Goal: Task Accomplishment & Management: Manage account settings

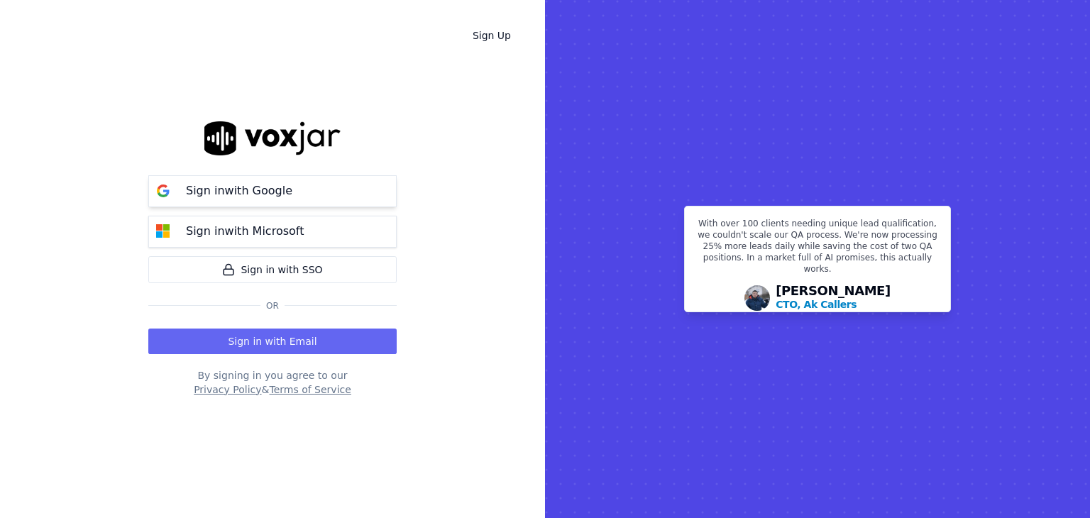
click at [192, 184] on p "Sign in with Google" at bounding box center [239, 190] width 106 height 17
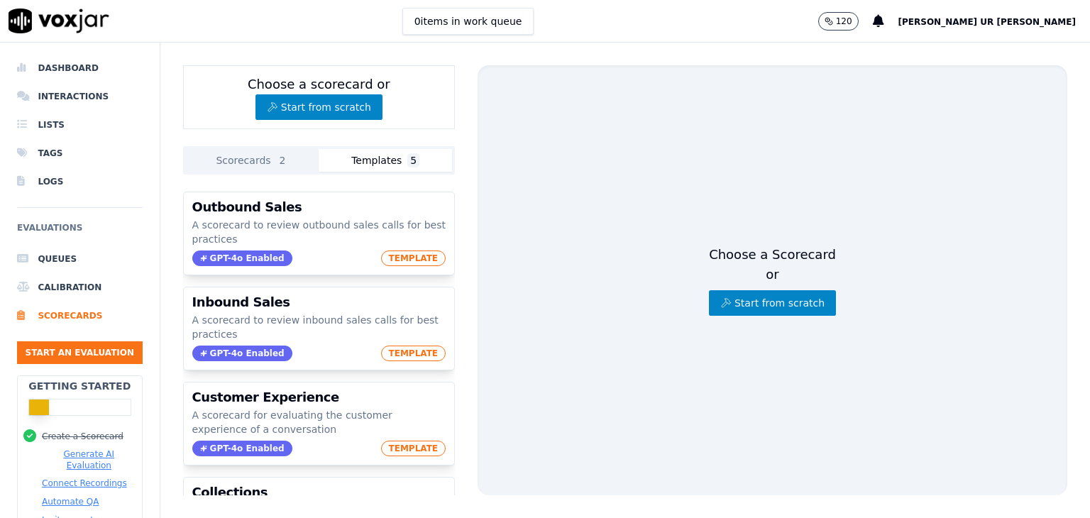
click at [399, 155] on button "Templates 5" at bounding box center [385, 160] width 133 height 23
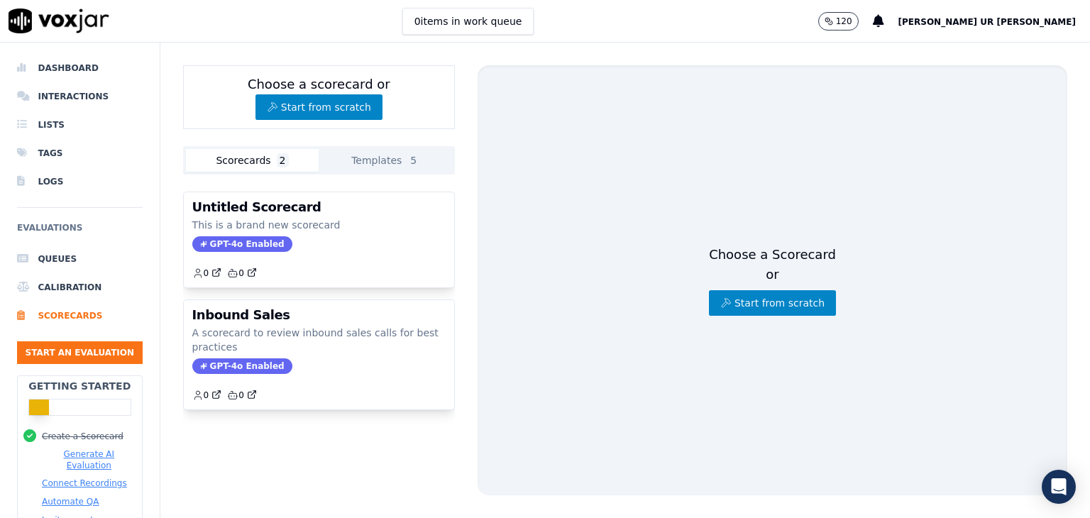
click at [277, 160] on span "2" at bounding box center [283, 160] width 12 height 14
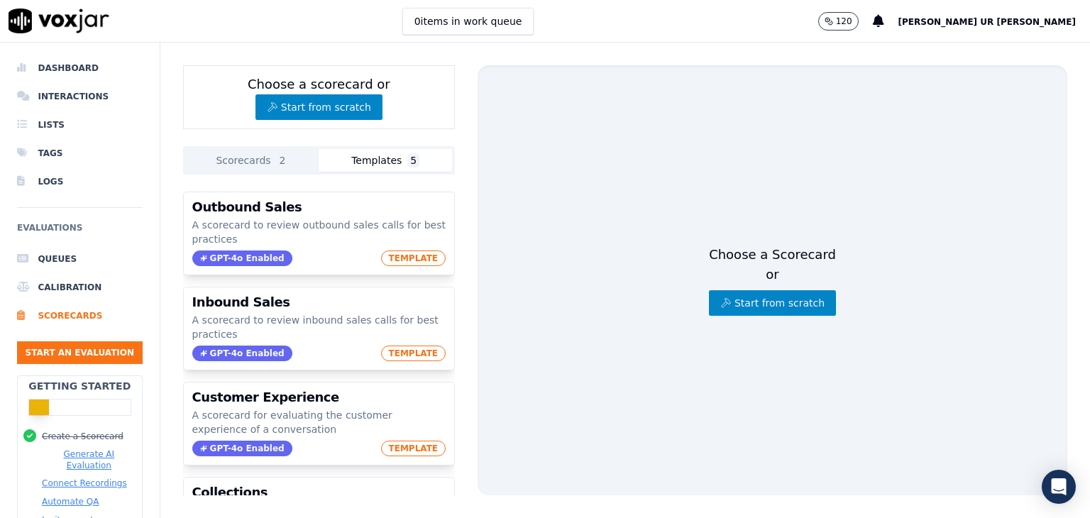
click at [382, 162] on button "Templates 5" at bounding box center [385, 160] width 133 height 23
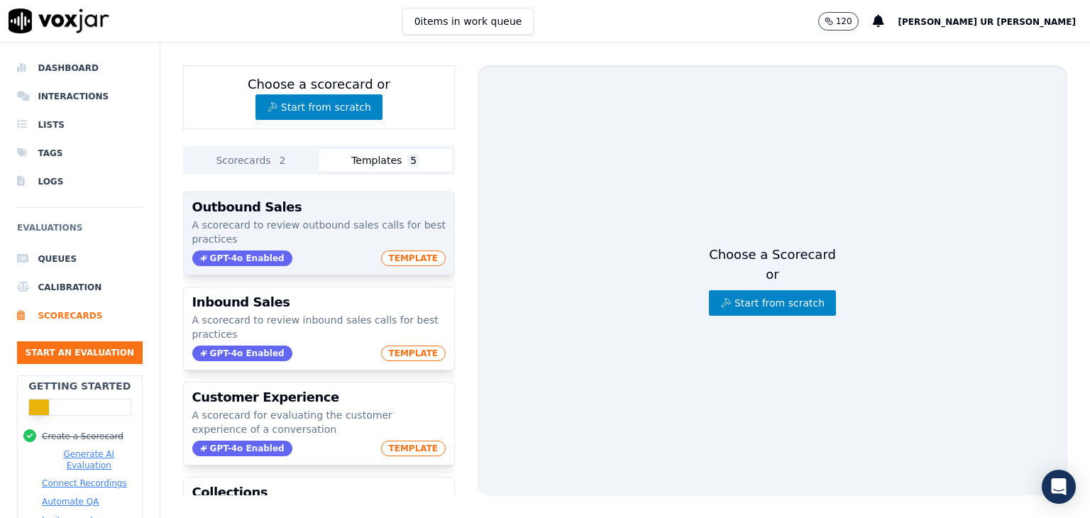
click at [414, 254] on span "TEMPLATE" at bounding box center [413, 258] width 65 height 16
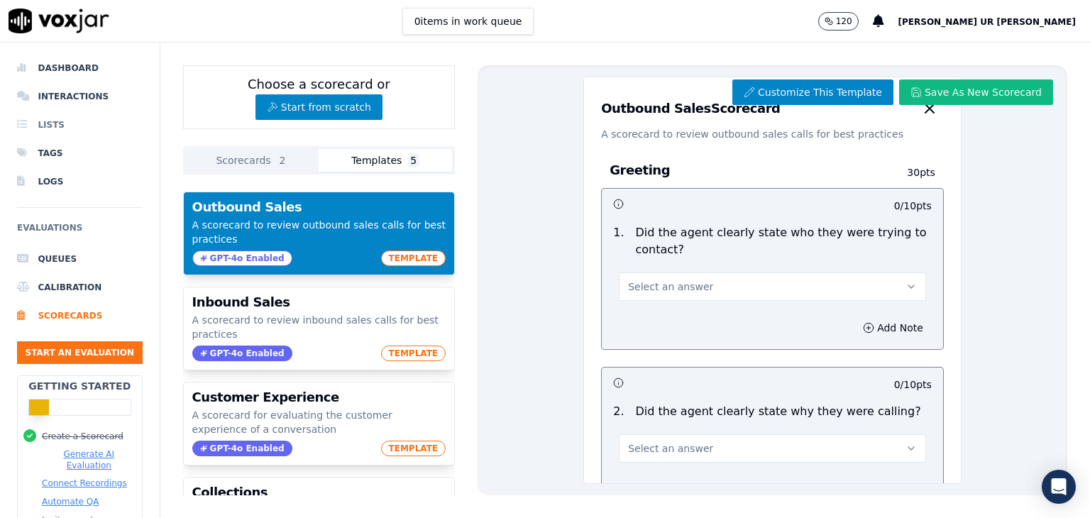
click at [61, 125] on li "Lists" at bounding box center [80, 125] width 126 height 28
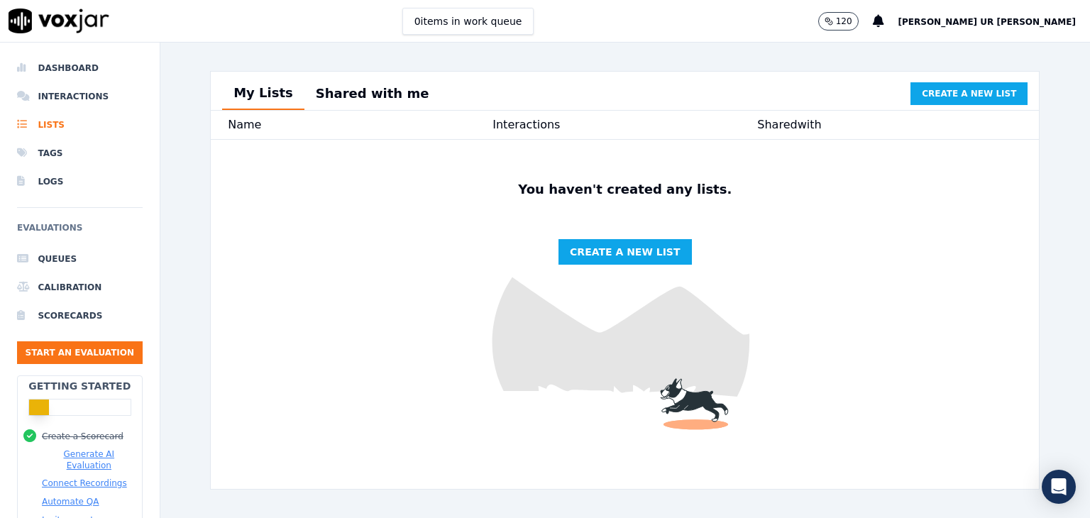
click at [79, 26] on img at bounding box center [59, 21] width 101 height 25
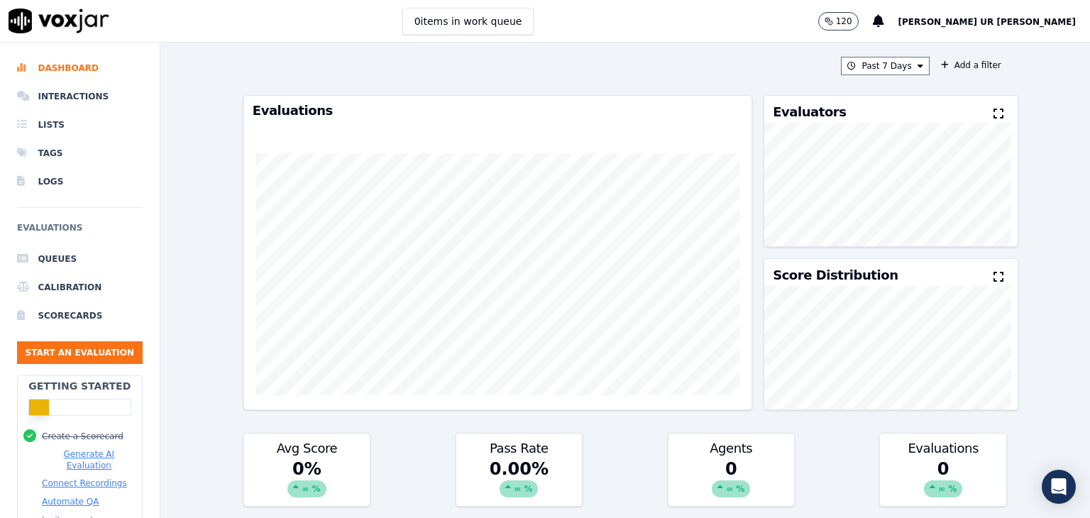
click at [79, 26] on img at bounding box center [59, 21] width 101 height 25
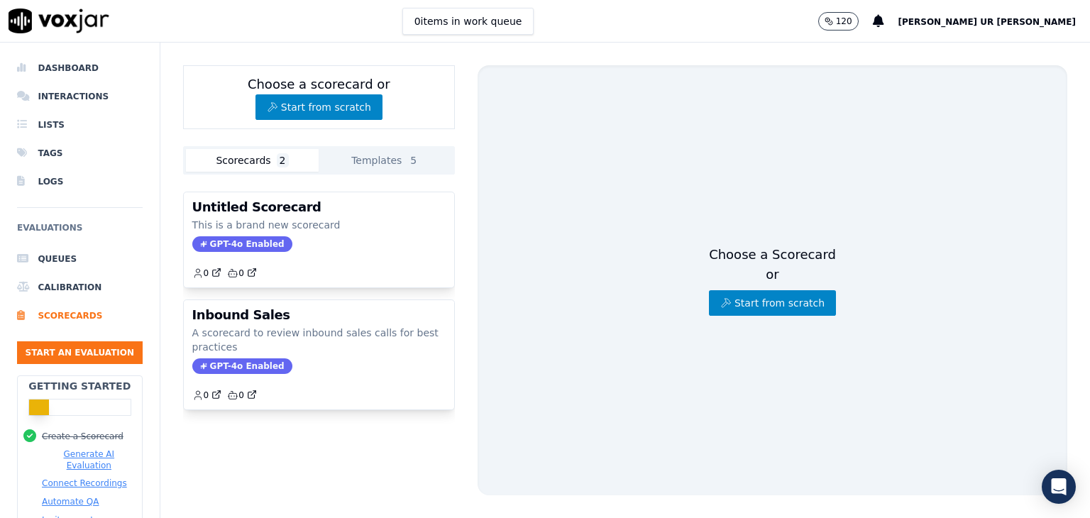
click at [57, 21] on img at bounding box center [59, 21] width 101 height 25
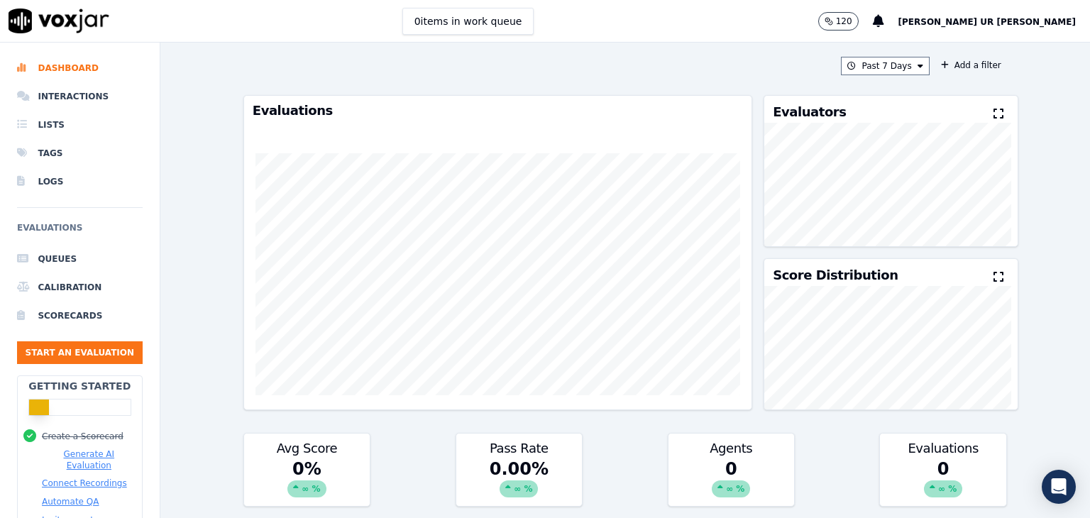
click at [1027, 23] on span "Atiq Ur Rehman" at bounding box center [986, 22] width 177 height 10
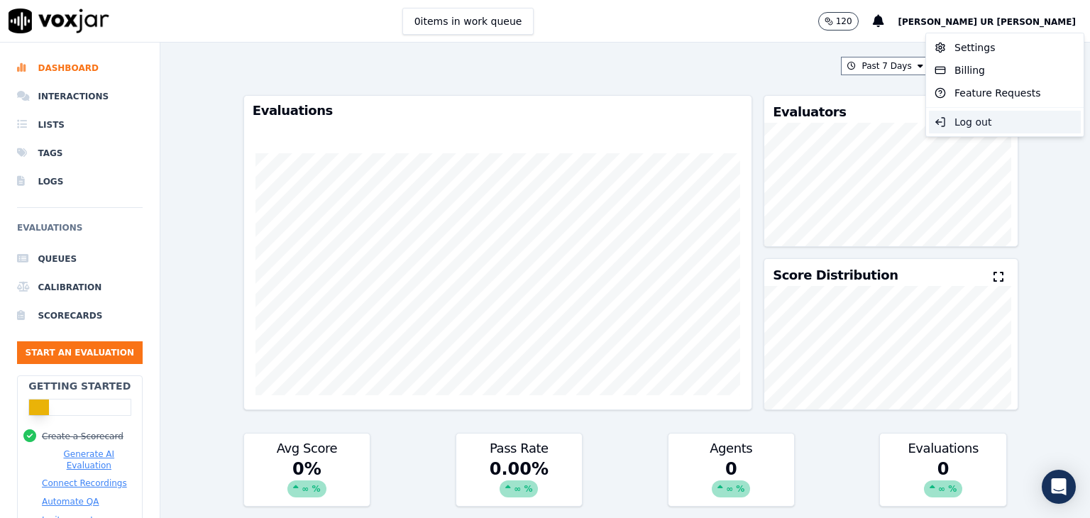
click at [993, 122] on div "Log out" at bounding box center [1005, 122] width 152 height 23
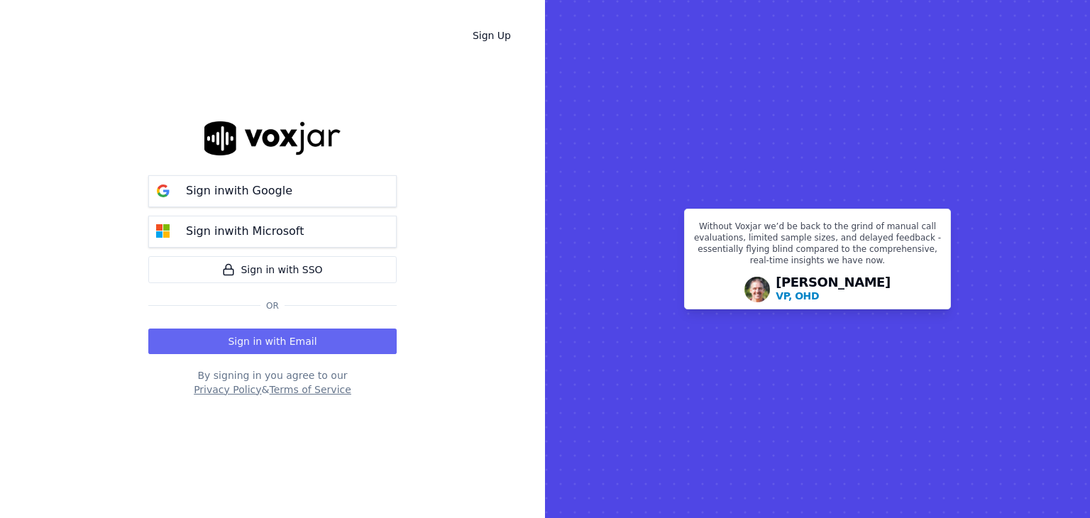
click at [317, 148] on img at bounding box center [272, 137] width 136 height 33
click at [271, 135] on img at bounding box center [272, 137] width 136 height 33
click at [292, 143] on img at bounding box center [272, 137] width 136 height 33
click at [248, 133] on img at bounding box center [272, 137] width 136 height 33
